Goal: Transaction & Acquisition: Purchase product/service

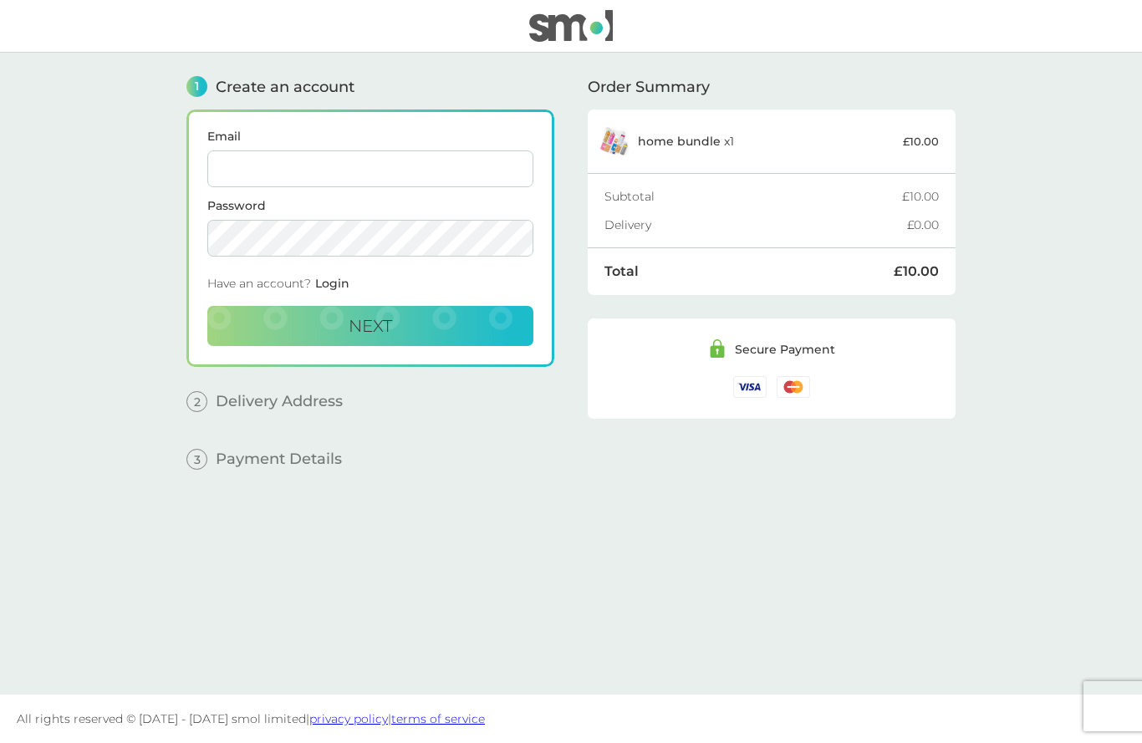
click at [344, 154] on input "Email" at bounding box center [370, 169] width 326 height 37
type input "[PERSON_NAME][EMAIL_ADDRESS][DOMAIN_NAME]"
click at [449, 332] on button "Next" at bounding box center [370, 326] width 326 height 40
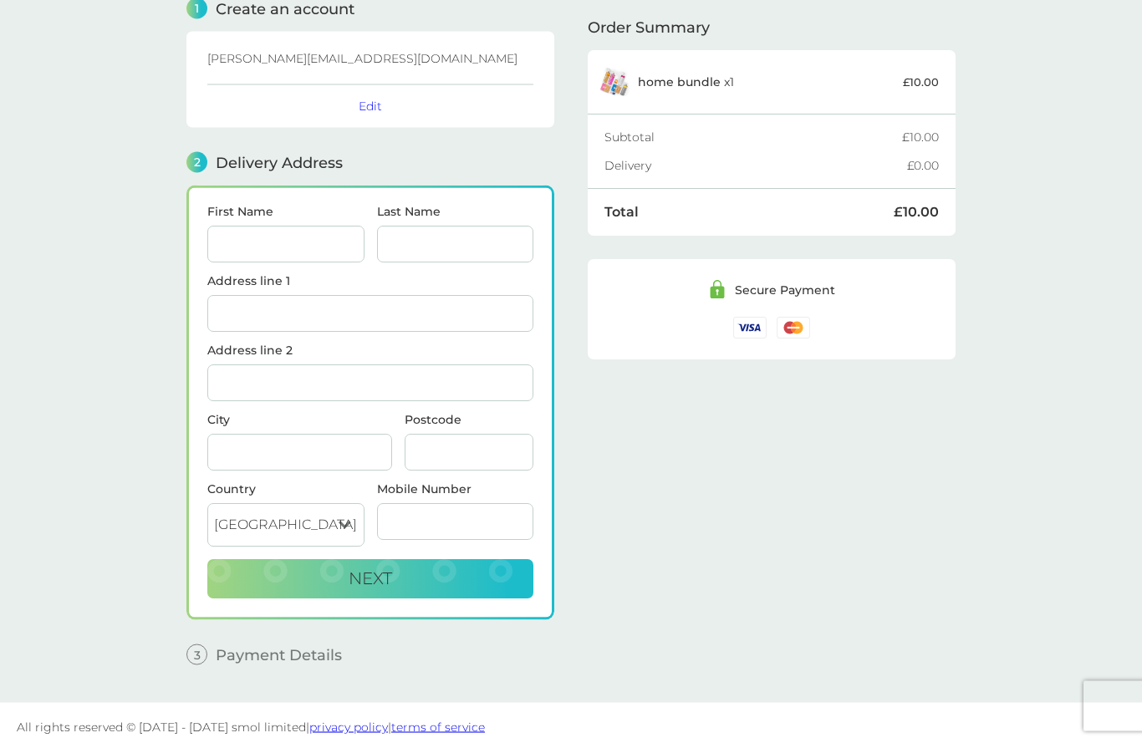
scroll to position [87, 0]
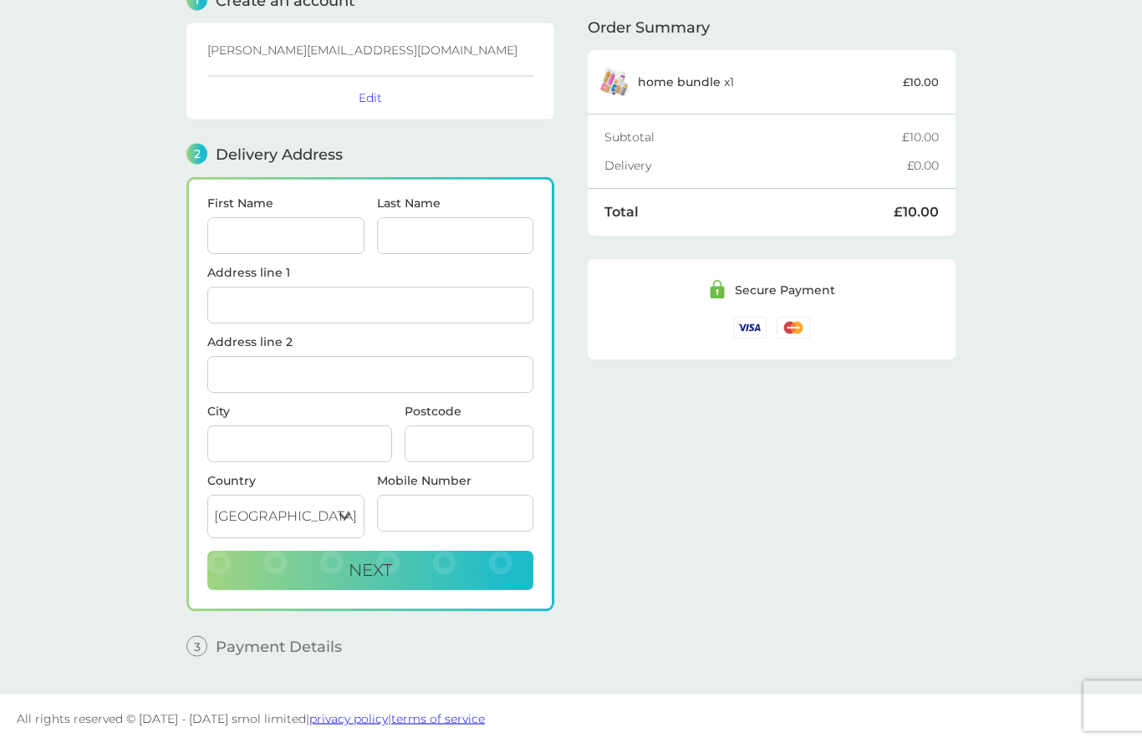
click at [308, 228] on input "First Name" at bounding box center [285, 236] width 157 height 37
type input "[PERSON_NAME]"
click at [493, 236] on input "Last Name" at bounding box center [455, 236] width 157 height 37
type input "[PERSON_NAME]"
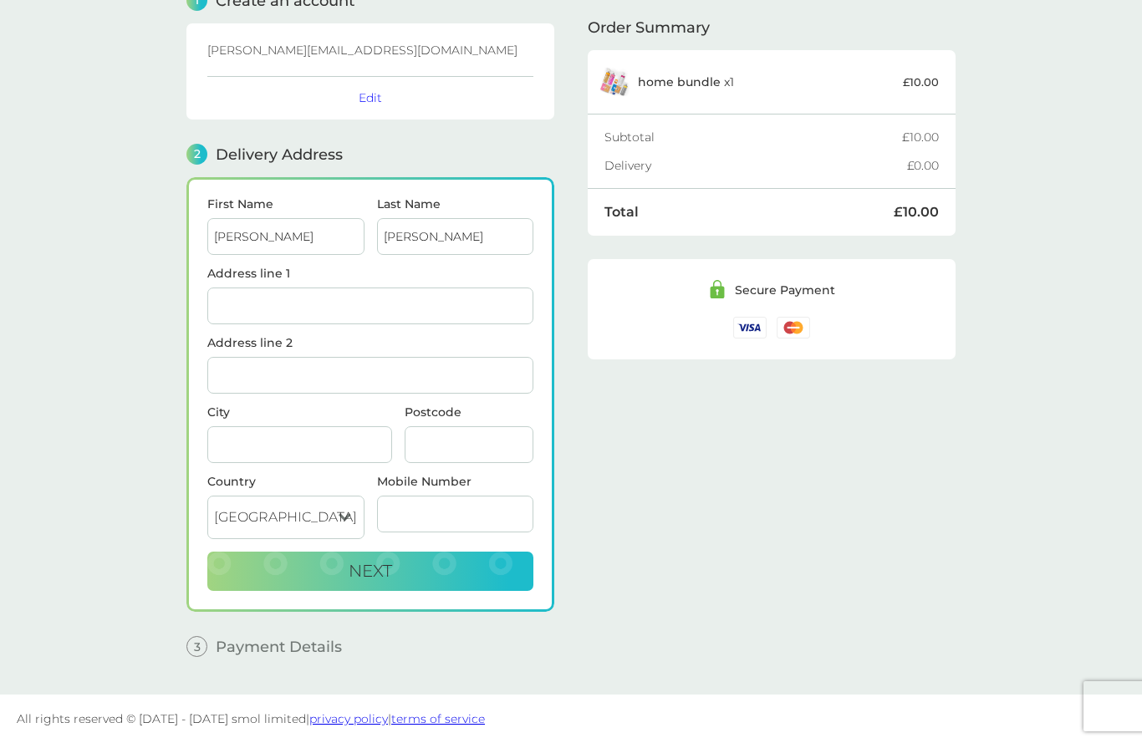
click at [349, 288] on input "Address line 1" at bounding box center [370, 306] width 326 height 37
click at [433, 375] on span "Comber Newtownards BT23 5SE" at bounding box center [404, 377] width 165 height 13
type input "[STREET_ADDRESS]"
type input "Newtownards"
type input "BT23 5SE"
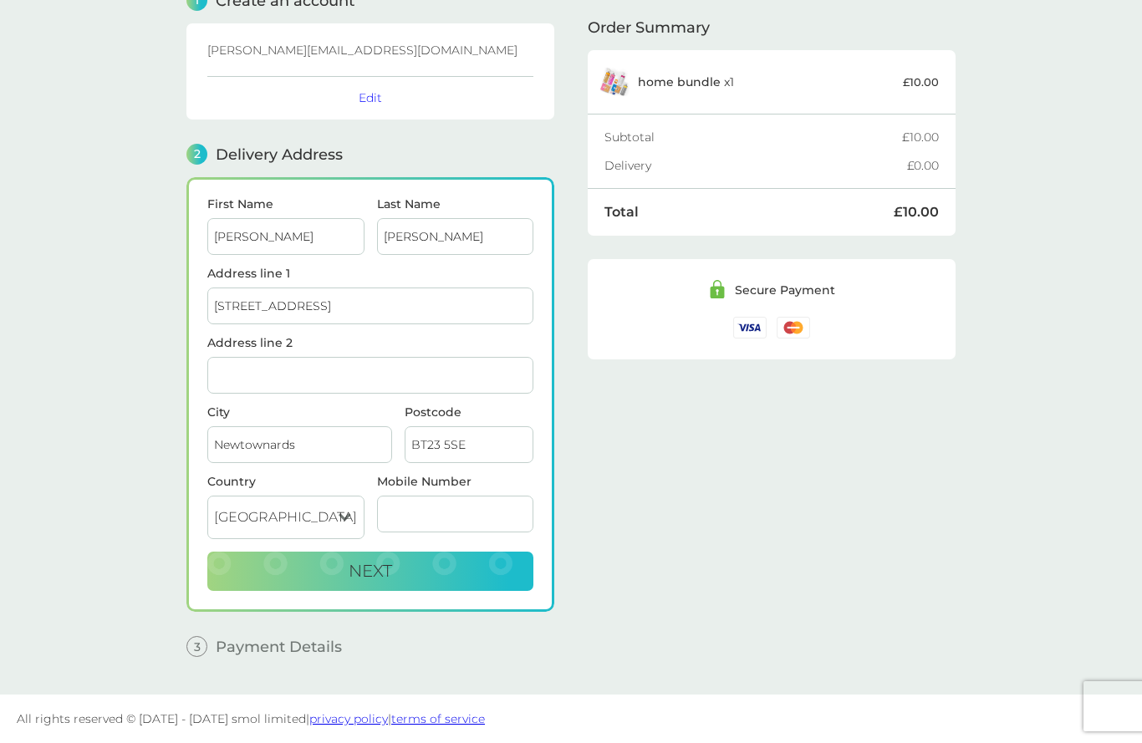
click at [473, 508] on input "Mobile Number" at bounding box center [455, 514] width 157 height 37
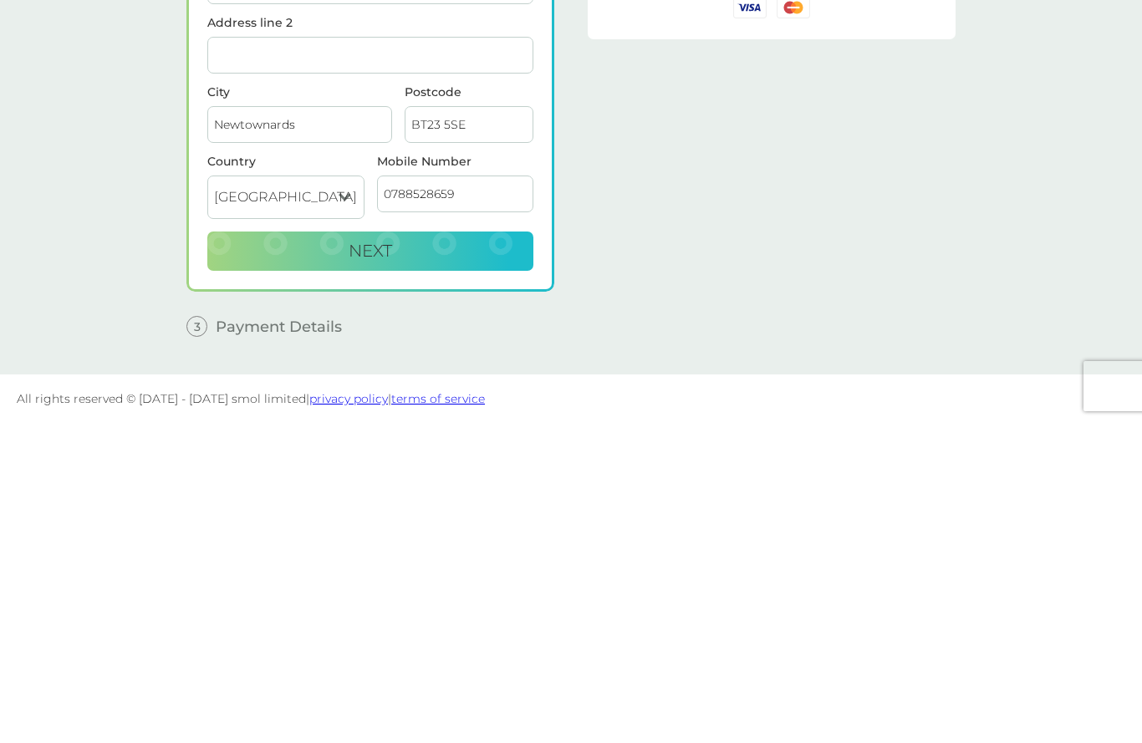
type input "07885286590"
click at [452, 552] on button "Next" at bounding box center [370, 572] width 326 height 40
checkbox input "true"
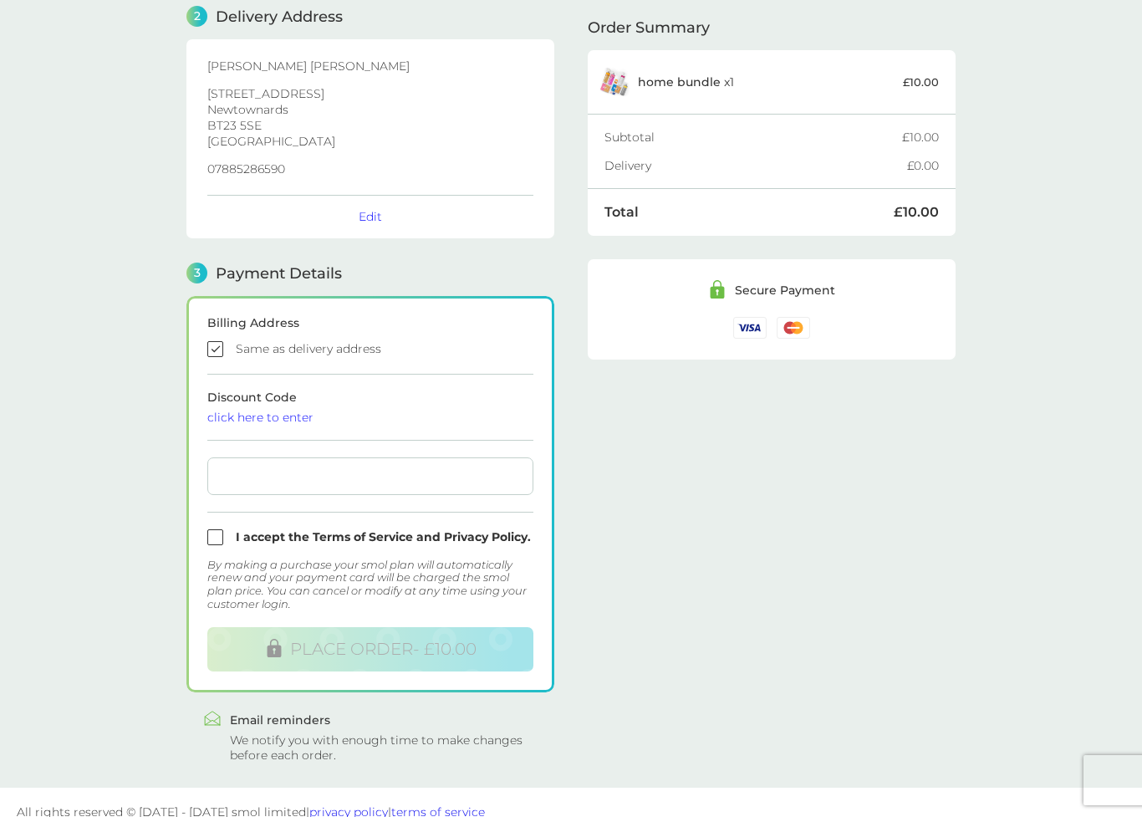
scroll to position [242, 0]
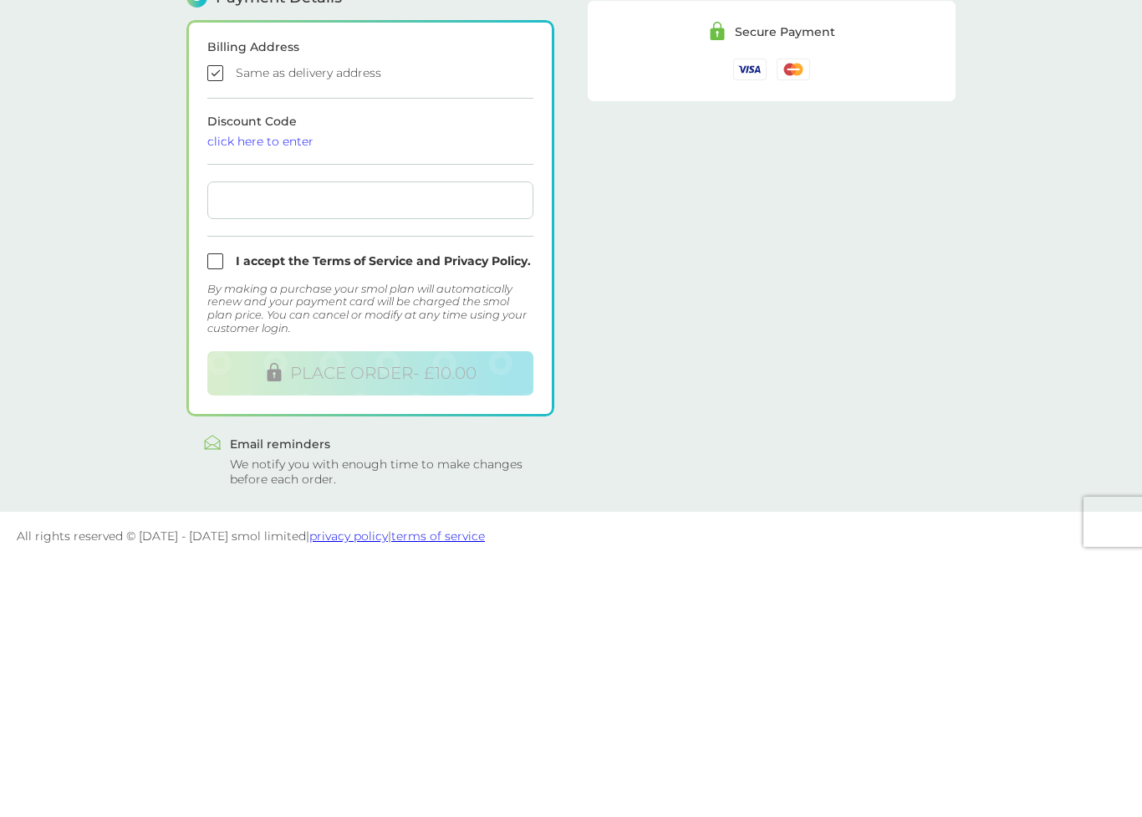
click at [217, 512] on input "checkbox" at bounding box center [370, 520] width 326 height 16
checkbox input "true"
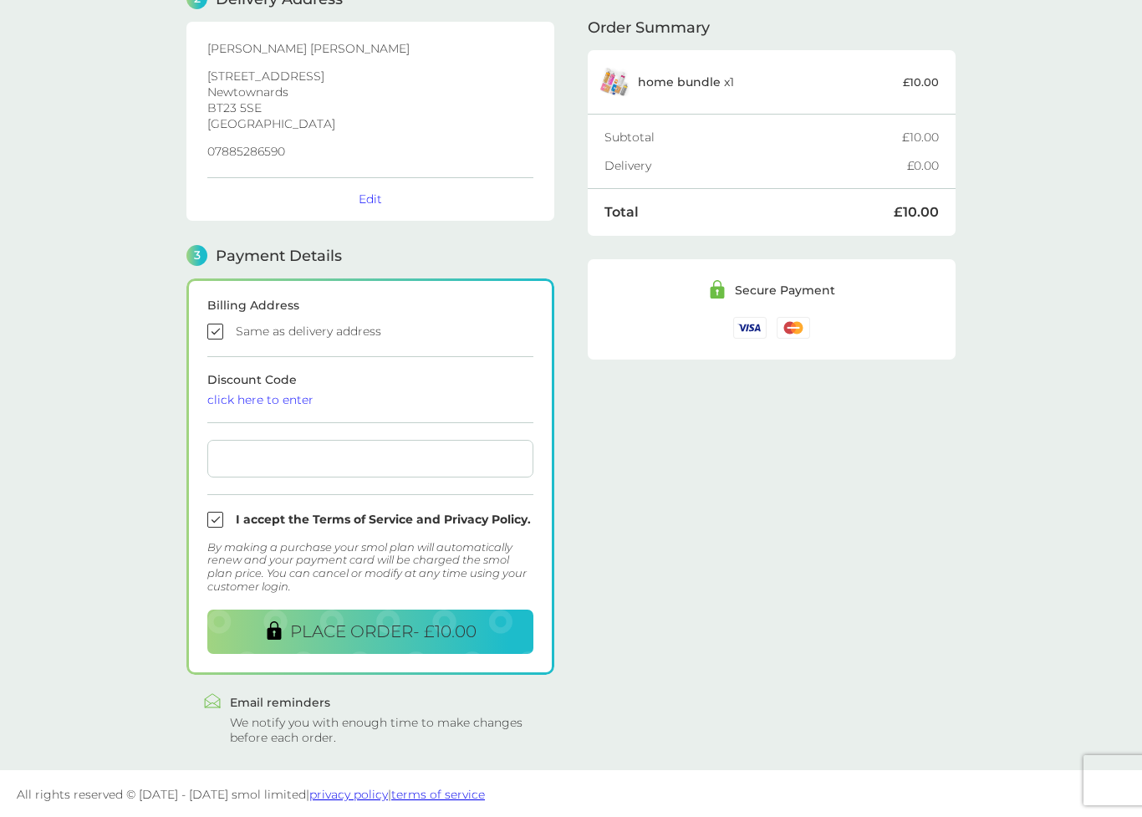
click at [418, 631] on span "PLACE ORDER - £10.00" at bounding box center [383, 631] width 186 height 20
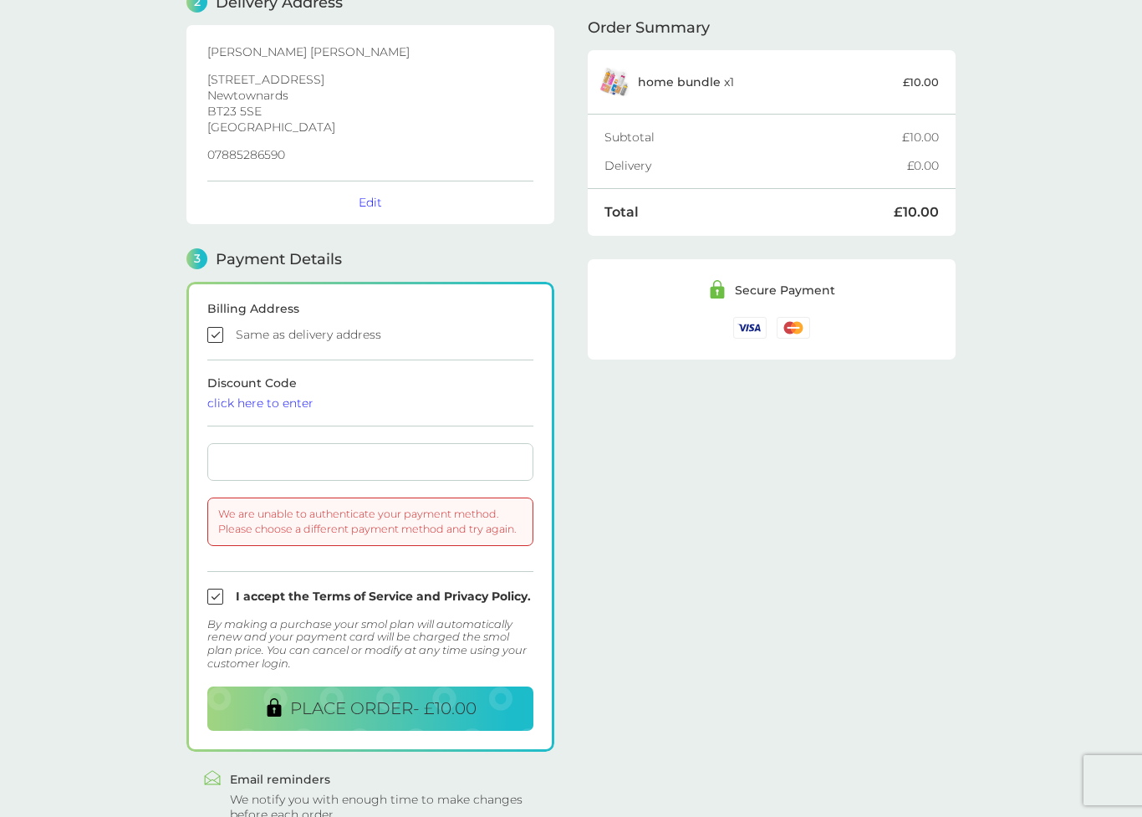
click at [368, 707] on span "PLACE ORDER - £10.00" at bounding box center [383, 708] width 186 height 20
